Goal: Information Seeking & Learning: Learn about a topic

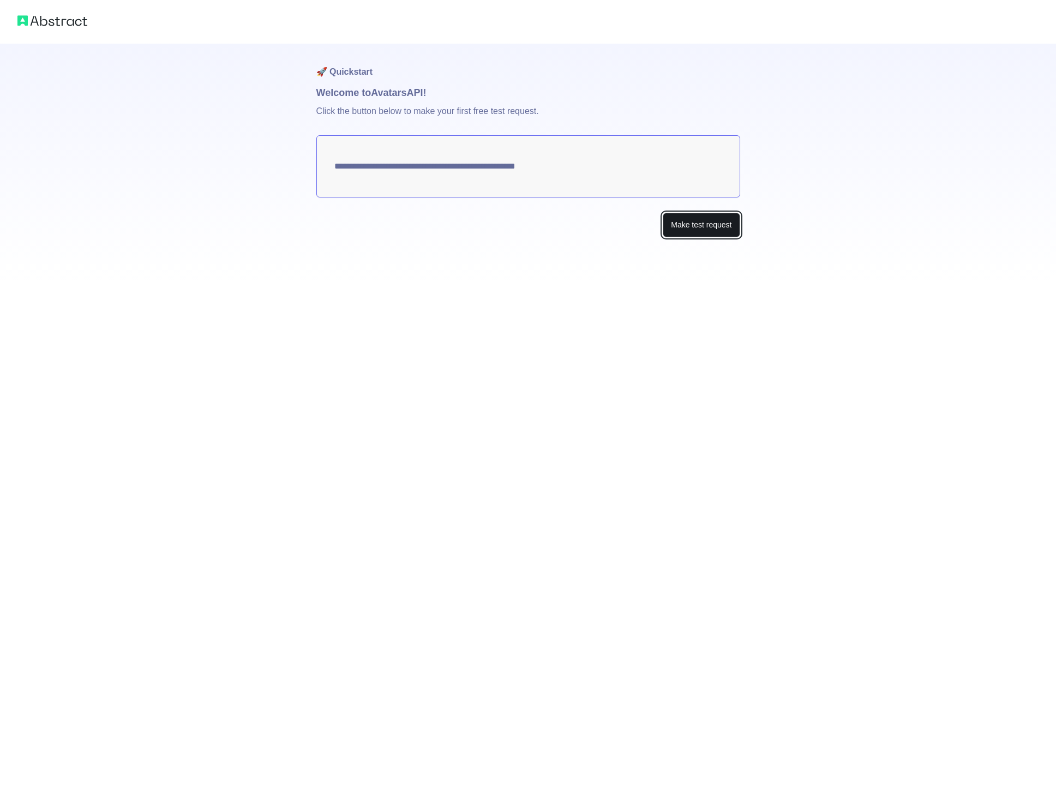
click at [698, 229] on button "Make test request" at bounding box center [701, 225] width 77 height 25
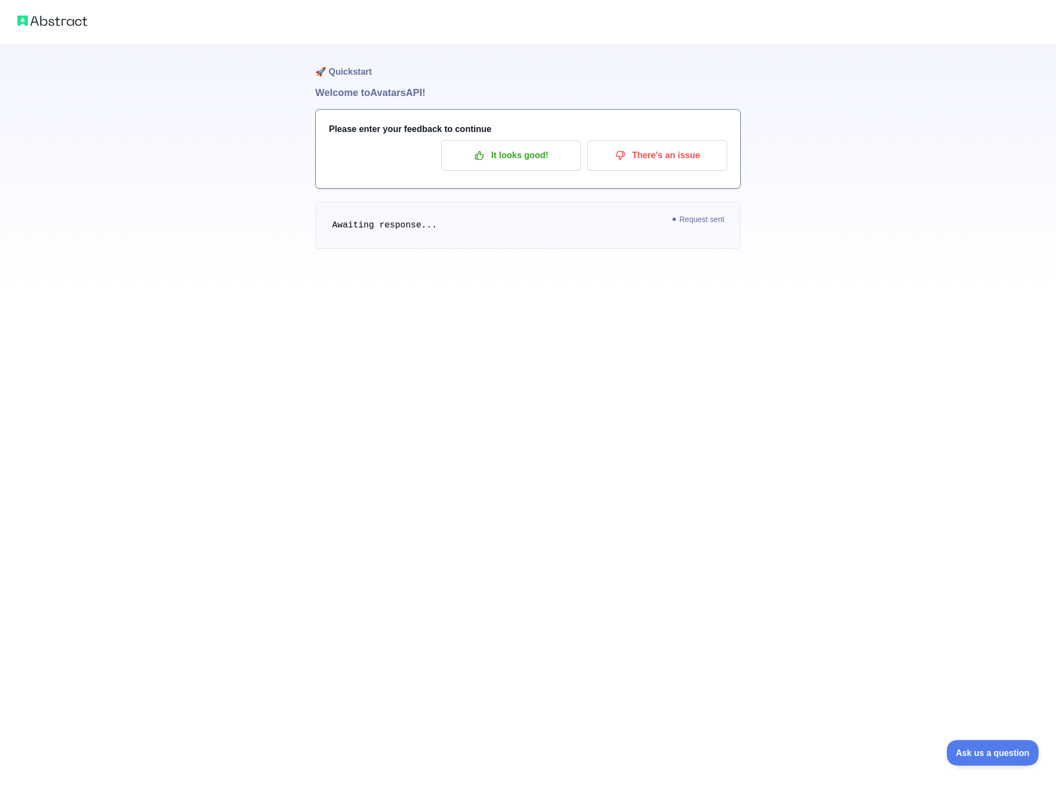
click at [993, 754] on span "Ask us a question" at bounding box center [988, 751] width 82 height 8
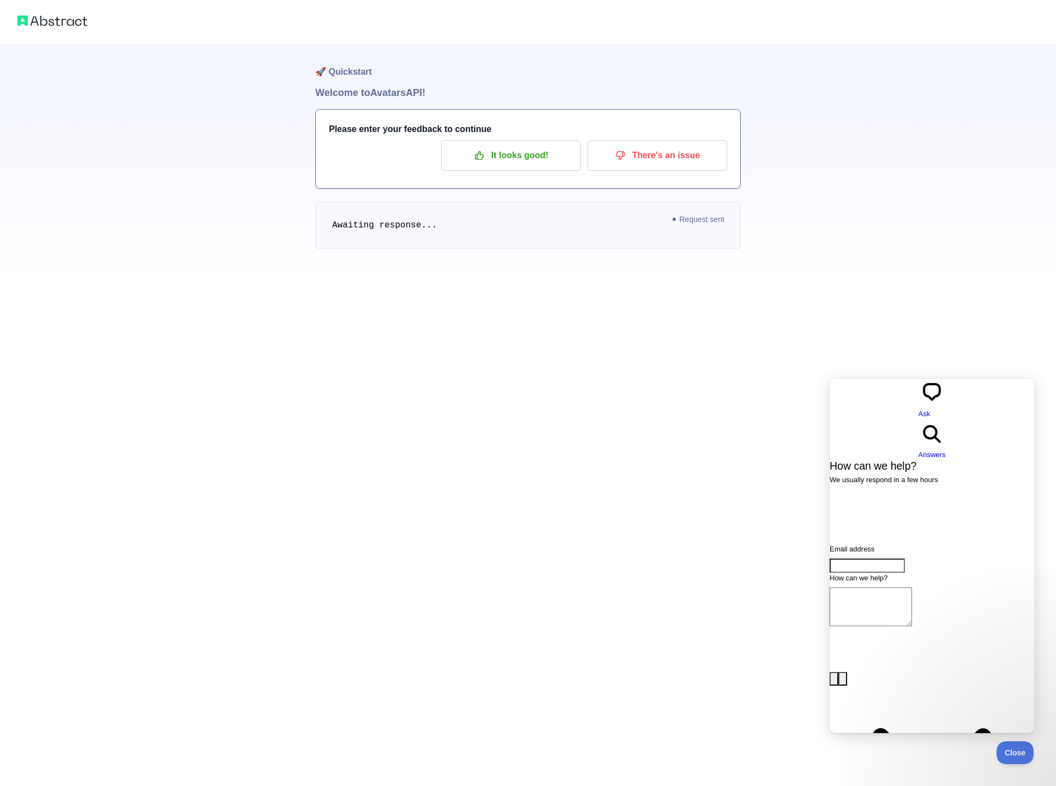
click at [777, 516] on div "🚀 Quickstart Welcome to Avatars API! Please enter your feedback to continue It …" at bounding box center [528, 393] width 1056 height 786
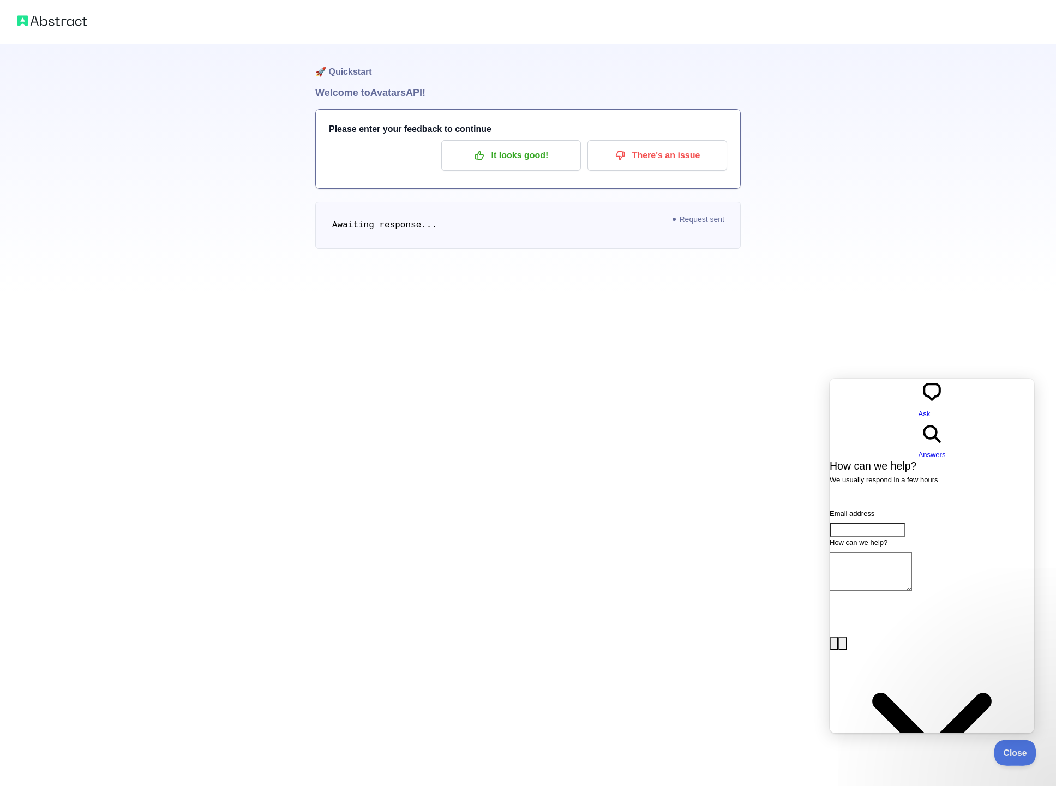
click at [1014, 749] on span "Close" at bounding box center [1012, 751] width 37 height 8
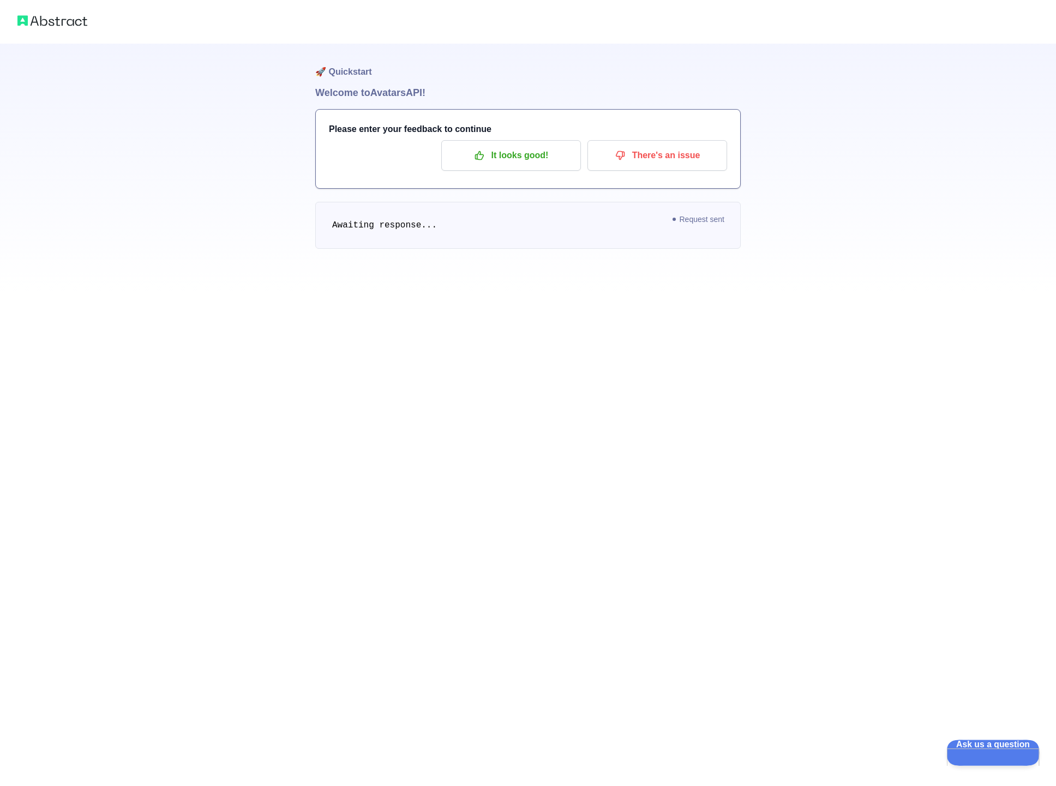
click at [1009, 747] on span "Ask us a question" at bounding box center [988, 744] width 82 height 8
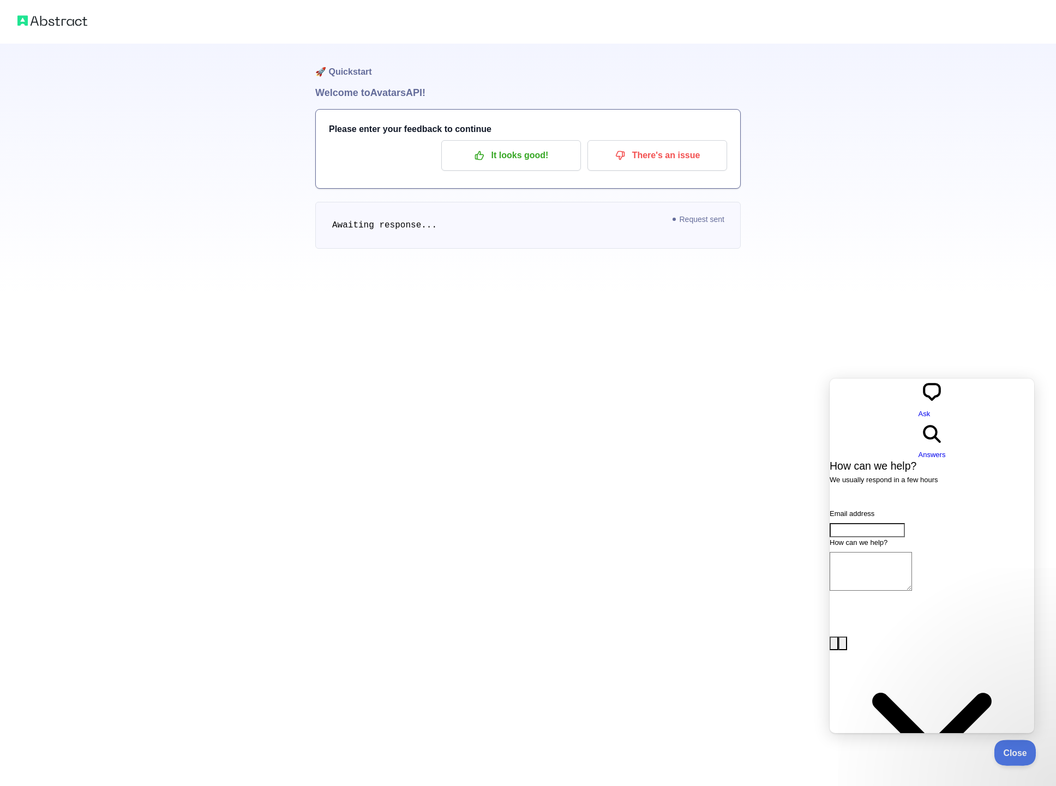
click at [1014, 749] on span "Close" at bounding box center [1012, 751] width 37 height 8
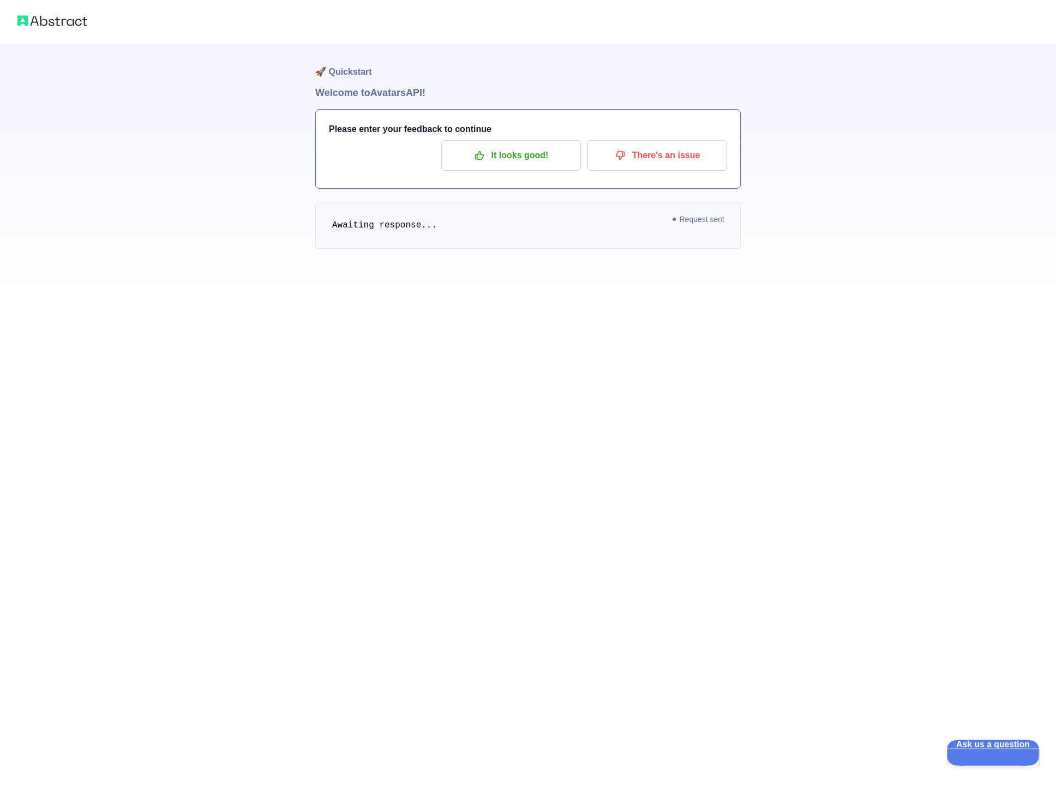
click at [1009, 747] on span "Ask us a question" at bounding box center [988, 744] width 82 height 8
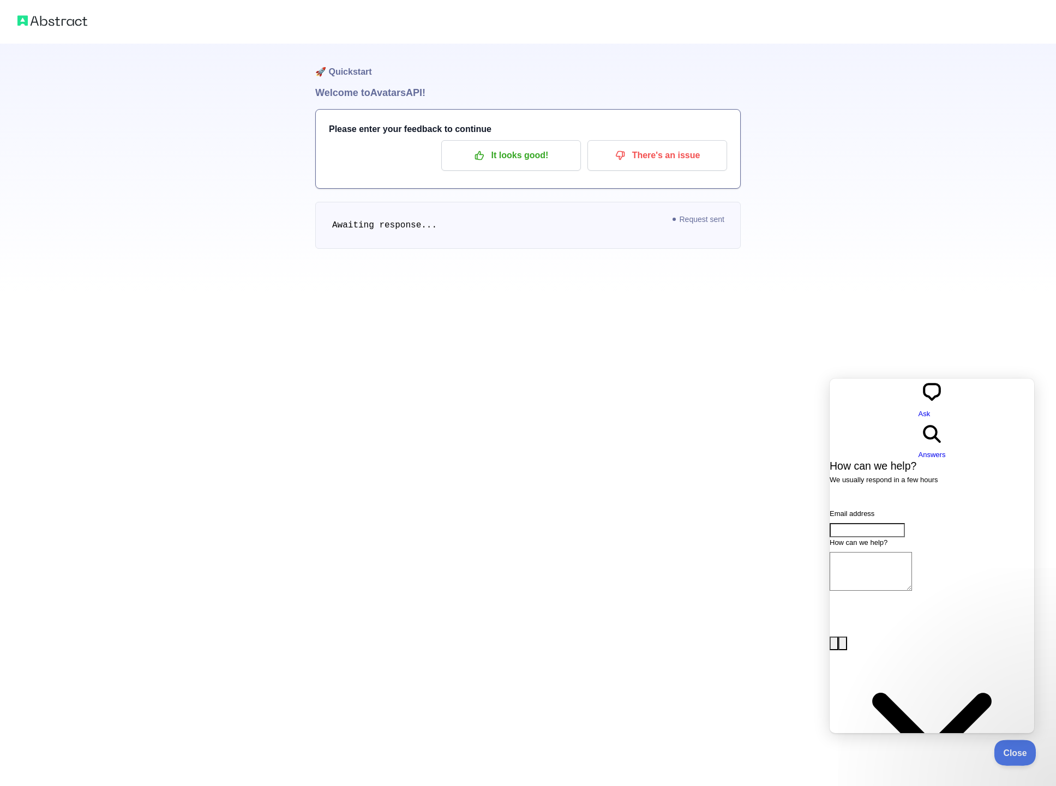
click at [1014, 749] on span "Close" at bounding box center [1012, 751] width 37 height 8
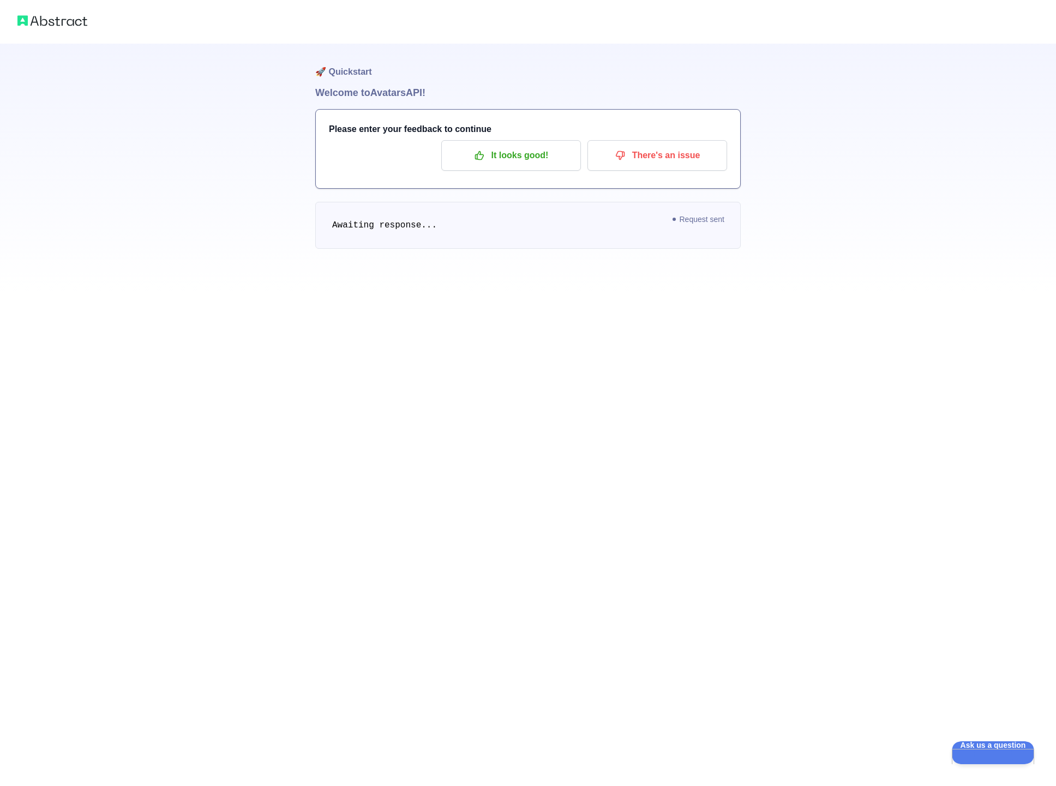
click at [406, 230] on span "Awaiting response..." at bounding box center [384, 225] width 105 height 10
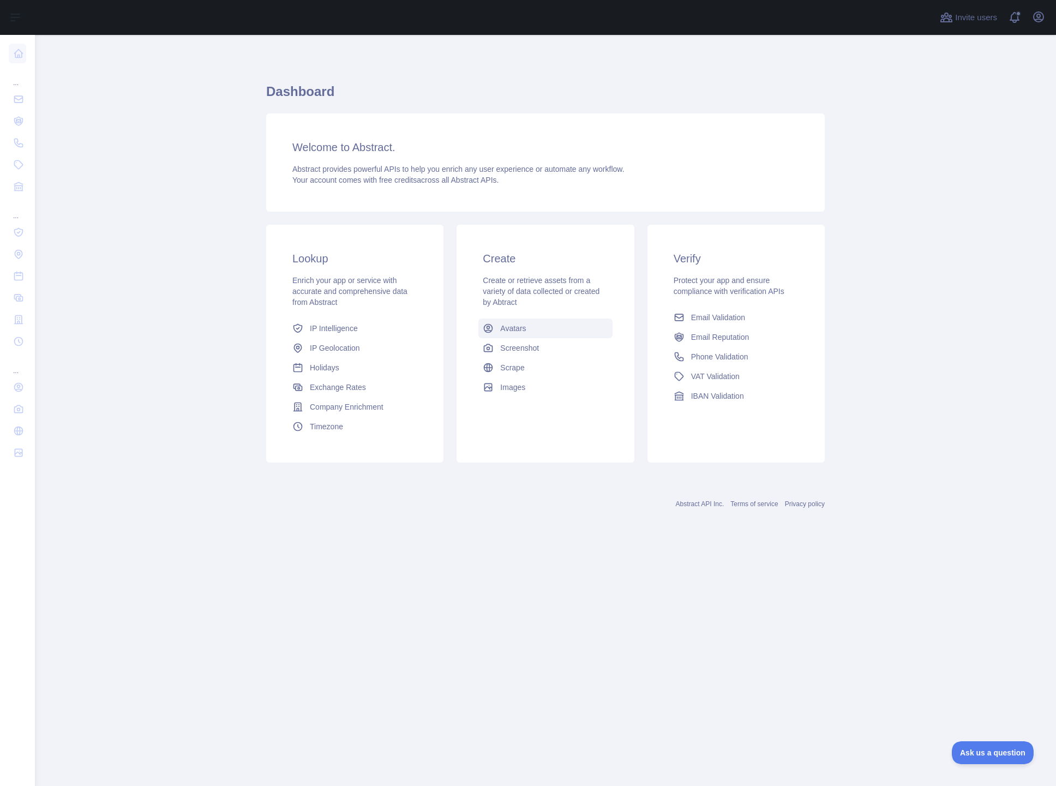
click at [509, 334] on link "Avatars" at bounding box center [545, 329] width 134 height 20
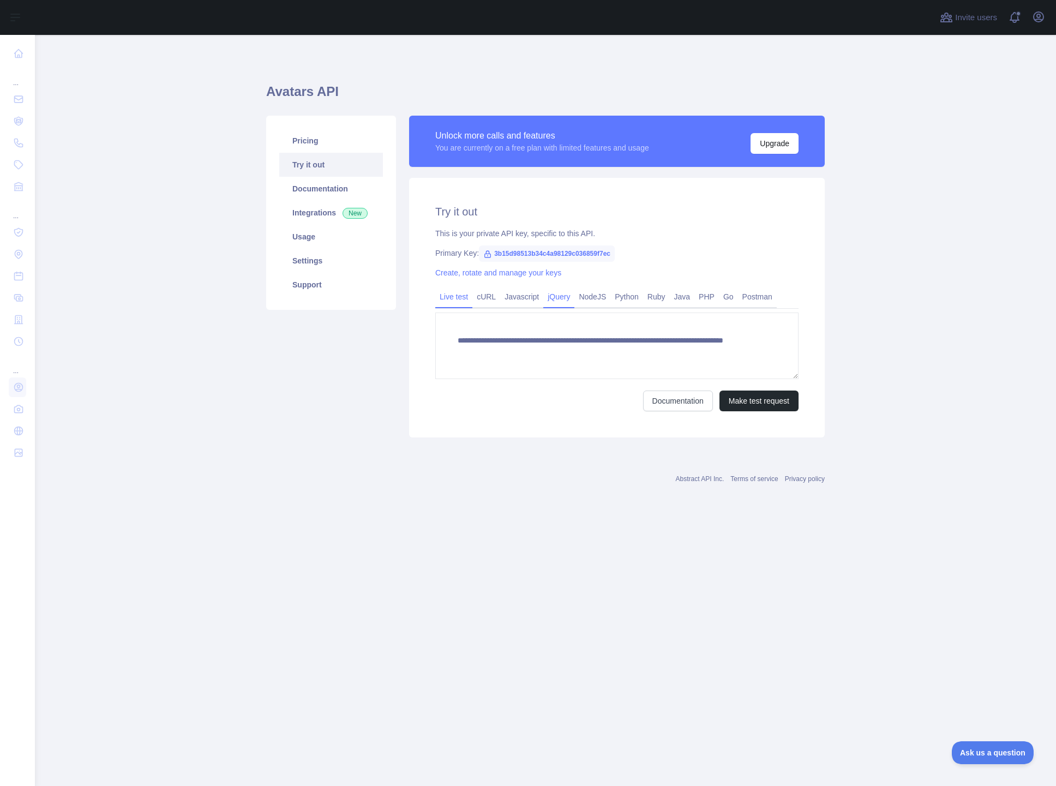
click at [570, 298] on link "jQuery" at bounding box center [558, 296] width 31 height 17
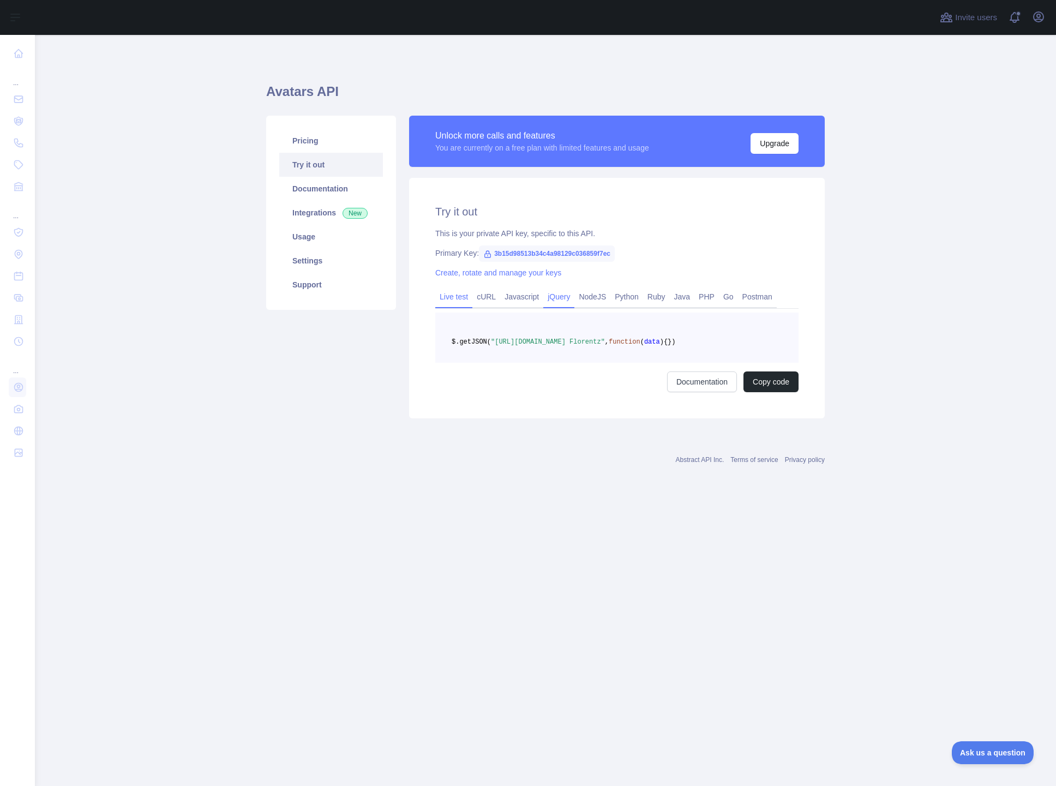
click at [455, 294] on link "Live test" at bounding box center [453, 296] width 37 height 17
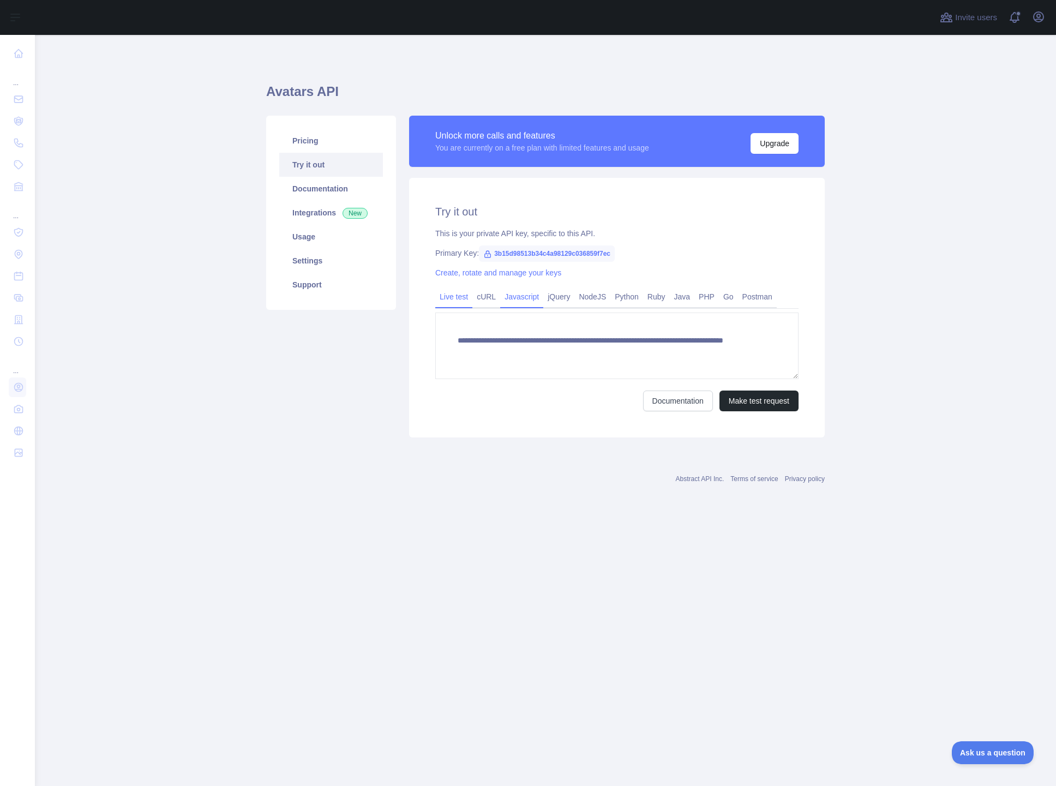
click at [539, 300] on link "Javascript" at bounding box center [521, 296] width 43 height 17
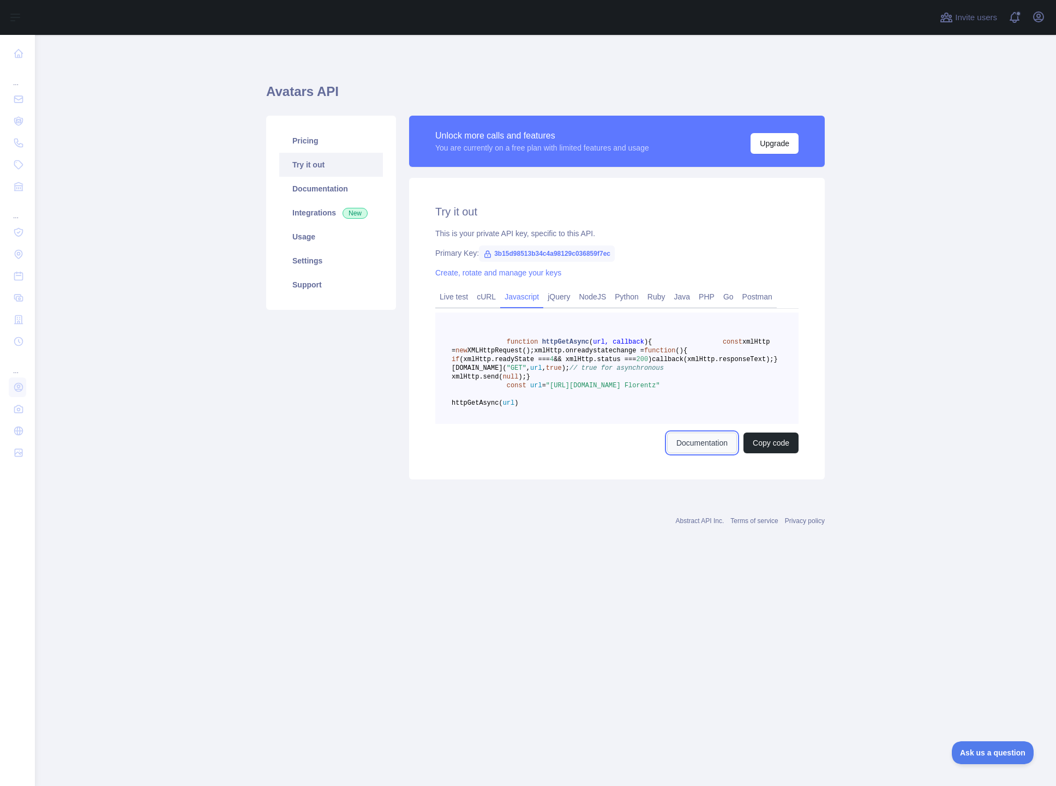
click at [705, 453] on link "Documentation" at bounding box center [702, 443] width 70 height 21
click at [322, 193] on link "Documentation" at bounding box center [331, 189] width 104 height 24
click at [517, 253] on span "3b15d98513b34c4a98129c036859f7ec" at bounding box center [547, 254] width 136 height 16
drag, startPoint x: 496, startPoint y: 252, endPoint x: 629, endPoint y: 255, distance: 132.6
click at [615, 254] on span "3b15d98513b34c4a98129c036859f7ec" at bounding box center [547, 254] width 136 height 16
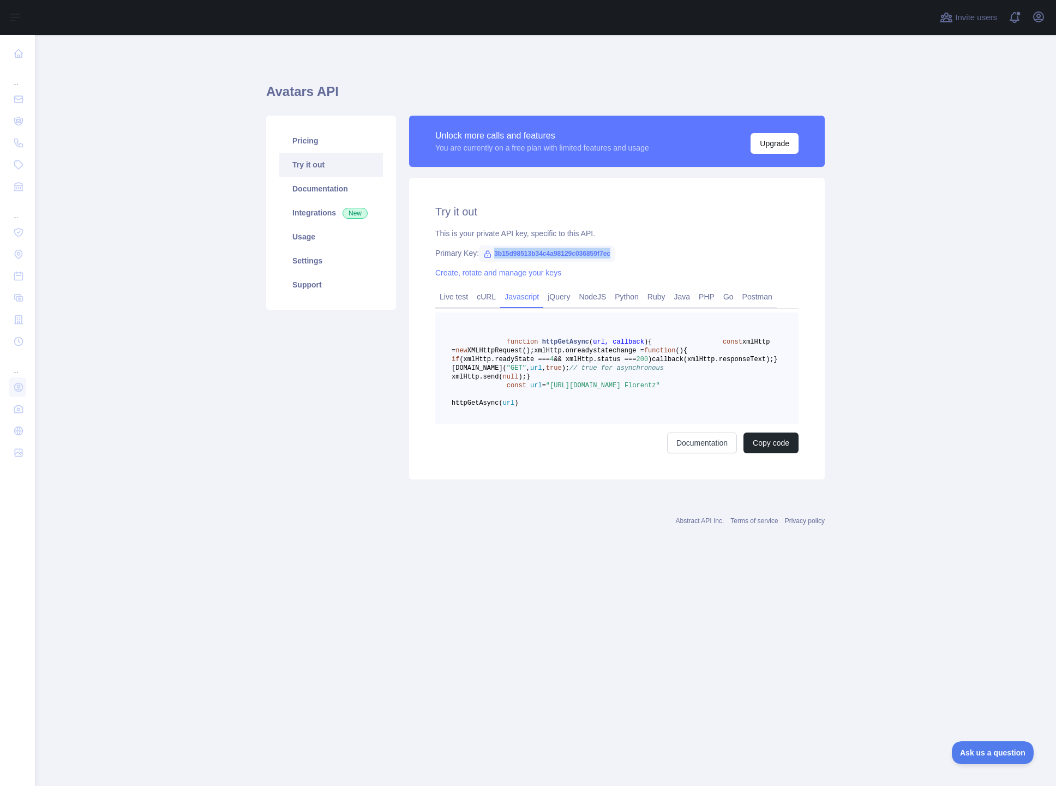
copy span "3b15d98513b34c4a98129c036859f7ec"
click at [324, 264] on link "Settings" at bounding box center [331, 261] width 104 height 24
